Goal: Navigation & Orientation: Go to known website

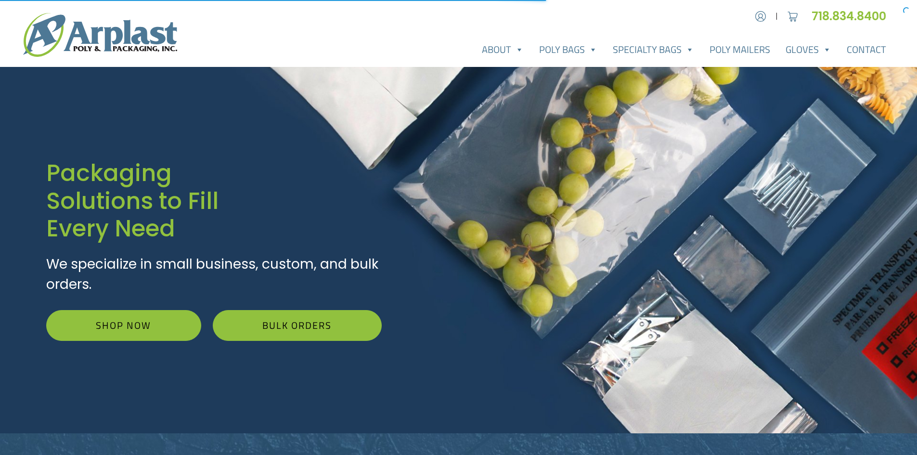
type input "MR"
click at [89, 42] on img at bounding box center [100, 35] width 154 height 44
